Goal: Check status

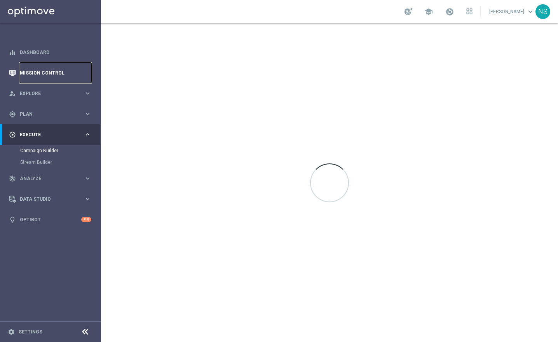
click at [49, 70] on link "Mission Control" at bounding box center [55, 73] width 71 height 21
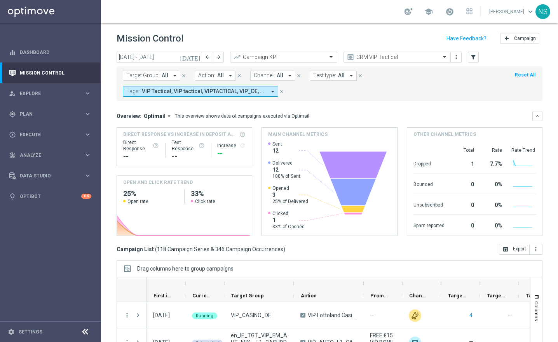
click at [199, 58] on icon "[DATE]" at bounding box center [190, 57] width 21 height 7
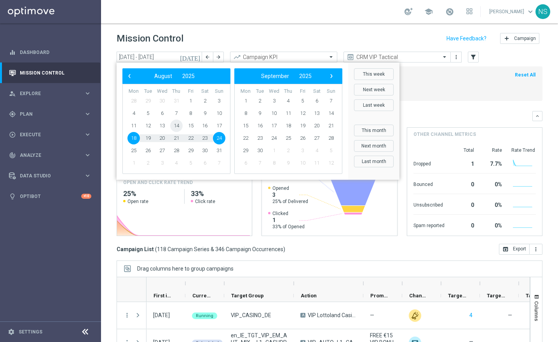
click at [181, 125] on span "14" at bounding box center [176, 126] width 12 height 12
click at [189, 124] on span "15" at bounding box center [191, 126] width 12 height 12
type input "[DATE] - [DATE]"
